Goal: Task Accomplishment & Management: Manage account settings

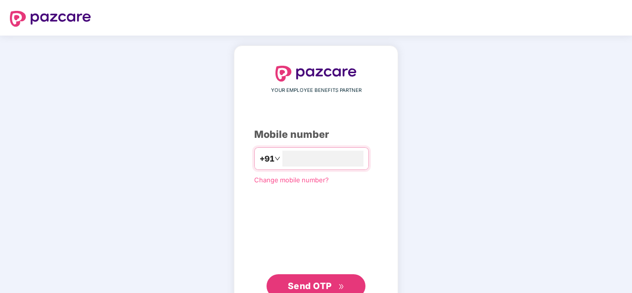
type input "**********"
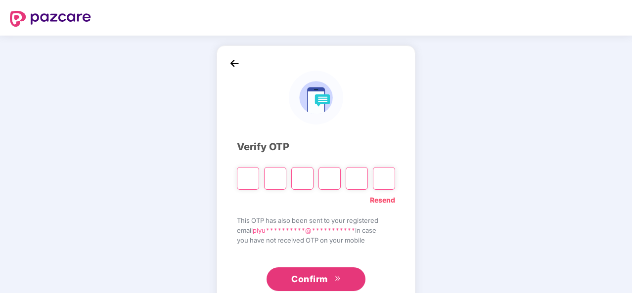
type input "*"
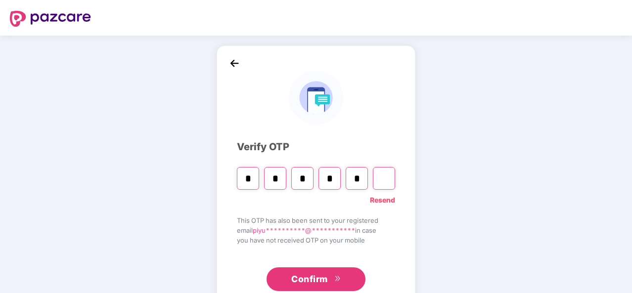
type input "*"
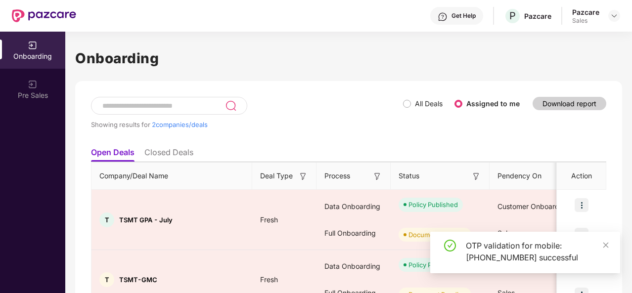
click at [621, 20] on header "Get Help P Pazcare Pazcare Sales" at bounding box center [316, 16] width 632 height 32
click at [603, 9] on div "Pazcare Sales" at bounding box center [597, 15] width 48 height 17
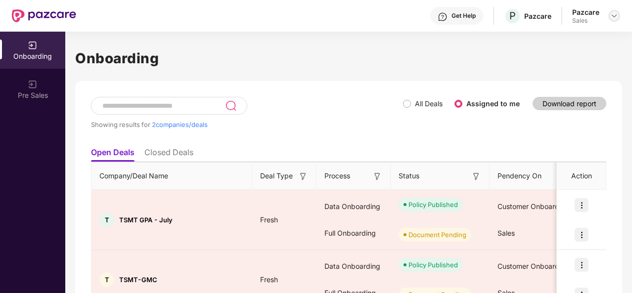
click at [614, 17] on img at bounding box center [615, 16] width 8 height 8
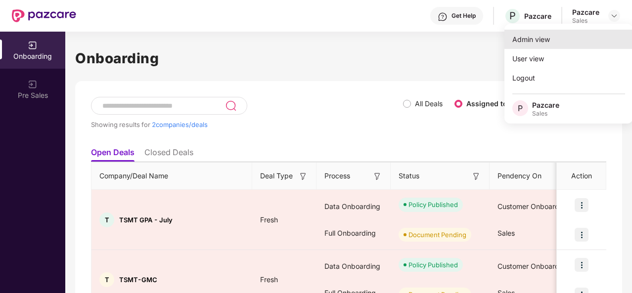
click at [564, 42] on div "Admin view" at bounding box center [569, 39] width 129 height 19
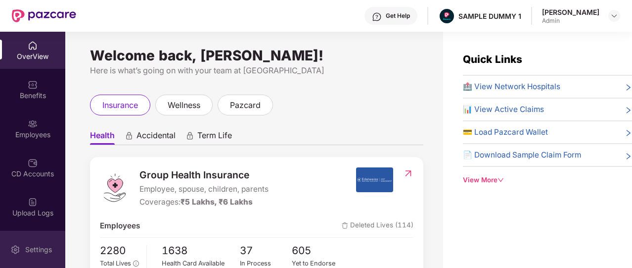
click at [32, 245] on div "Settings" at bounding box center [38, 249] width 33 height 10
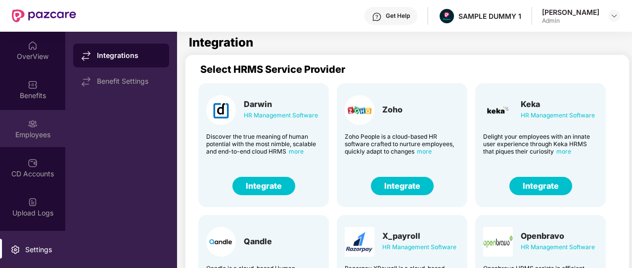
click at [41, 119] on div "Employees" at bounding box center [32, 128] width 65 height 37
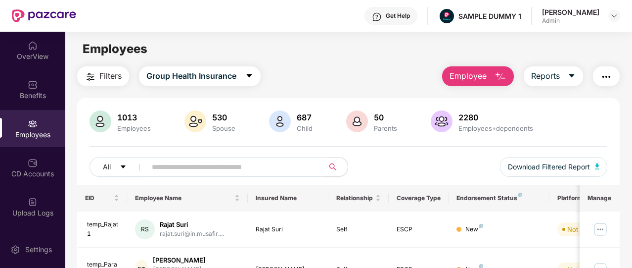
click at [399, 16] on div "Get Help" at bounding box center [398, 16] width 24 height 8
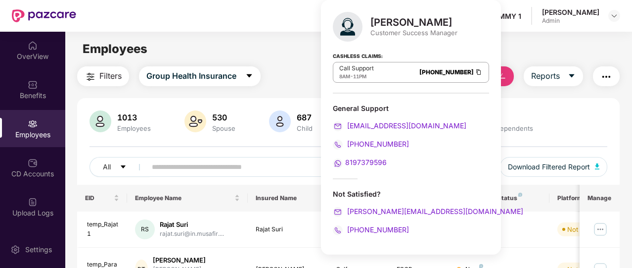
click at [512, 122] on div "2280 Employees+dependents" at bounding box center [496, 121] width 83 height 21
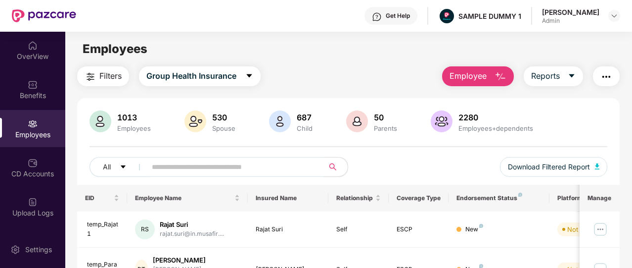
click at [482, 82] on span "Employee" at bounding box center [468, 76] width 37 height 12
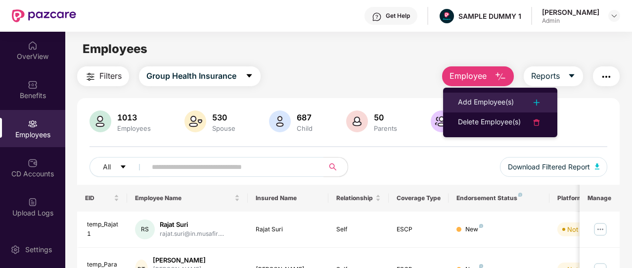
click at [489, 103] on div "Add Employee(s)" at bounding box center [486, 102] width 56 height 12
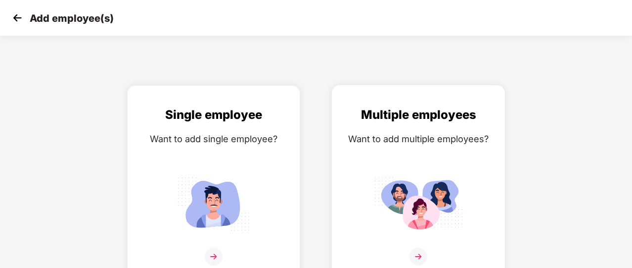
scroll to position [12, 0]
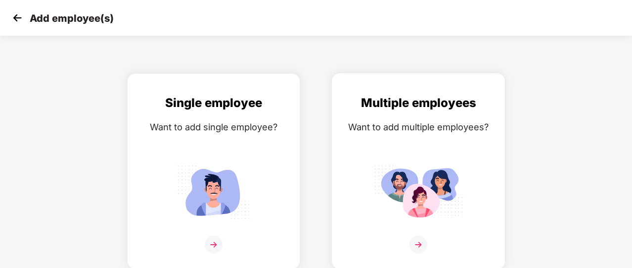
click at [356, 165] on div "Multiple employees Want to add multiple employees?" at bounding box center [418, 180] width 152 height 172
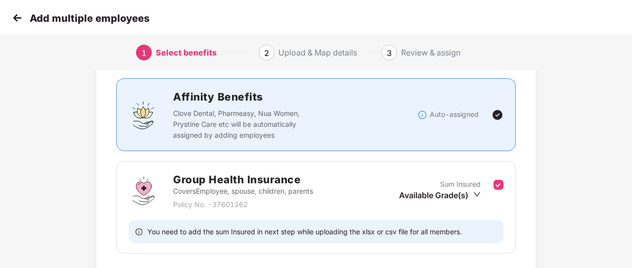
scroll to position [124, 0]
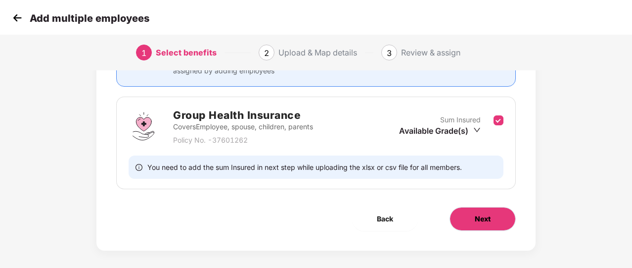
click at [469, 210] on button "Next" at bounding box center [483, 219] width 66 height 24
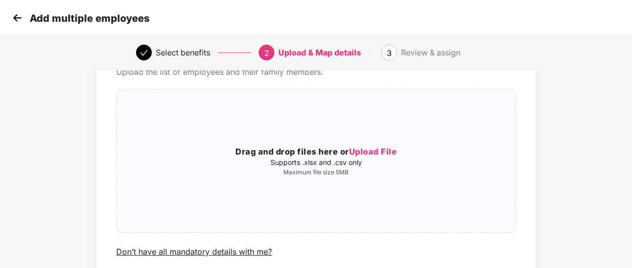
scroll to position [0, 0]
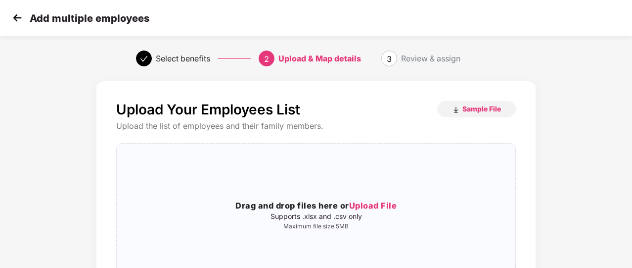
click at [18, 24] on img at bounding box center [17, 17] width 15 height 15
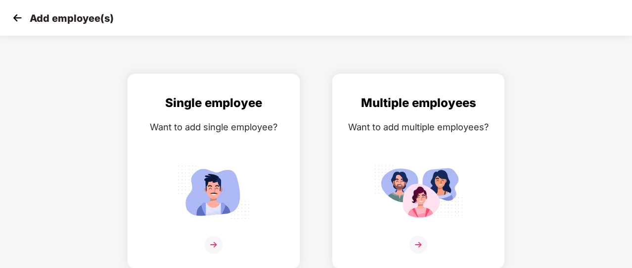
click at [18, 24] on img at bounding box center [17, 17] width 15 height 15
